Goal: Find specific page/section: Find specific page/section

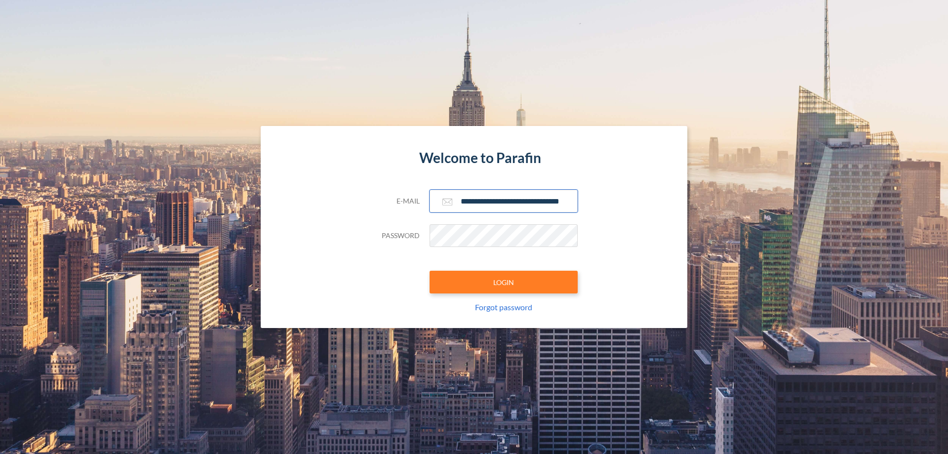
type input "**********"
click at [504, 282] on button "LOGIN" at bounding box center [504, 282] width 148 height 23
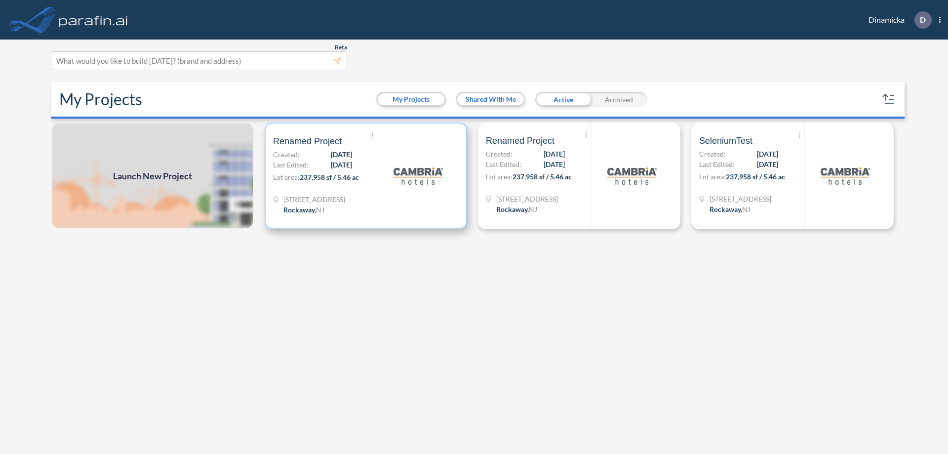
scroll to position [2, 0]
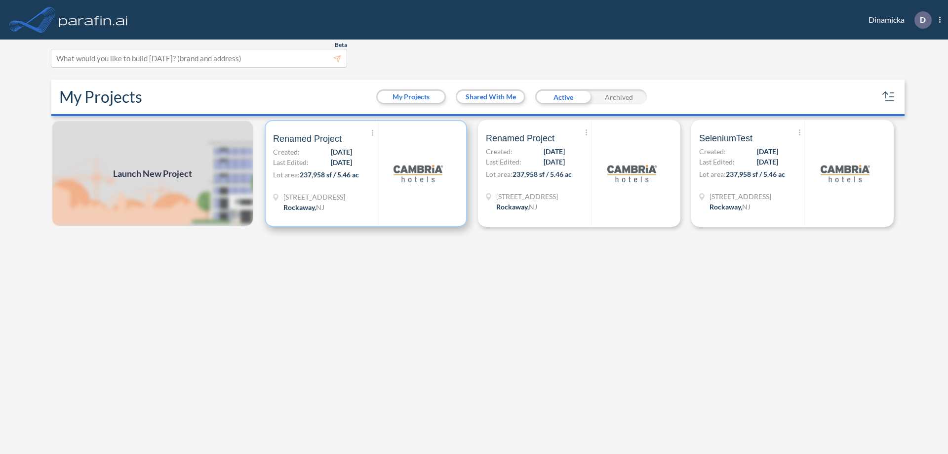
click at [366, 173] on p "Lot area: 237,958 sf / 5.46 ac" at bounding box center [325, 176] width 105 height 14
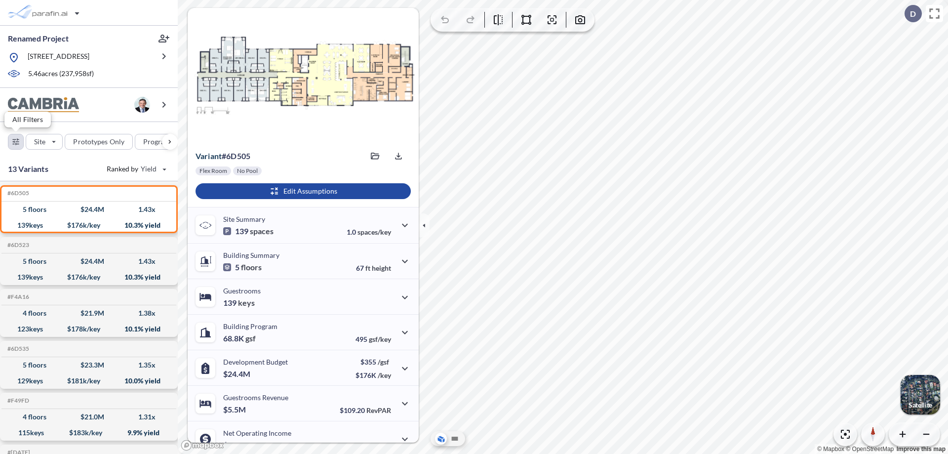
click at [16, 141] on div "button" at bounding box center [15, 141] width 15 height 15
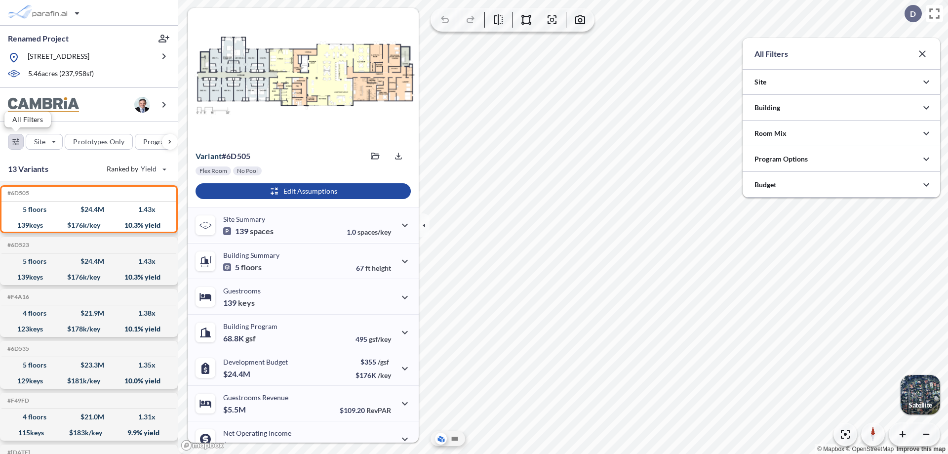
scroll to position [493681, 493483]
click at [841, 159] on div at bounding box center [840, 158] width 197 height 25
